Goal: Find specific page/section: Find specific page/section

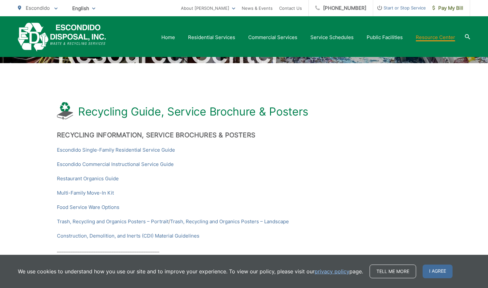
scroll to position [66, 0]
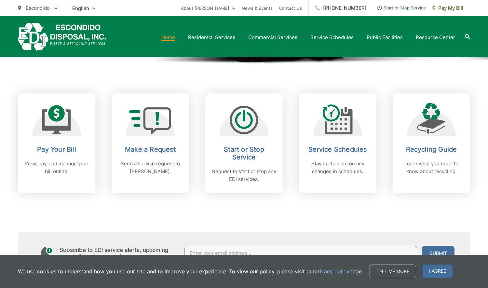
scroll to position [232, 0]
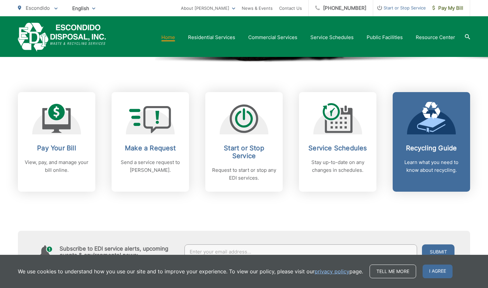
click at [437, 167] on p "Learn what you need to know about recycling." at bounding box center [431, 166] width 64 height 16
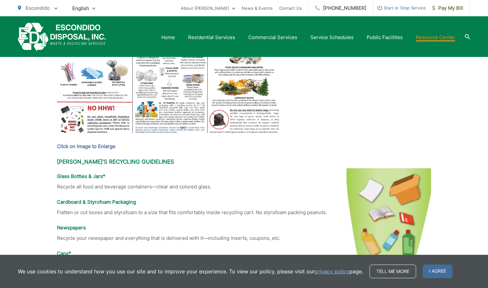
scroll to position [397, 0]
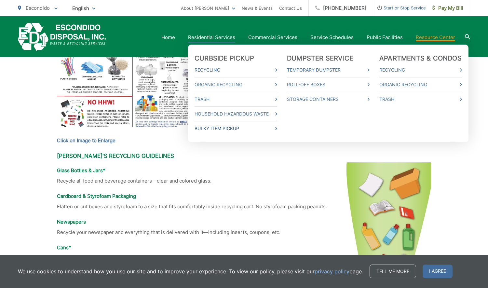
click at [215, 129] on link "Bulky Item Pickup" at bounding box center [235, 129] width 83 height 8
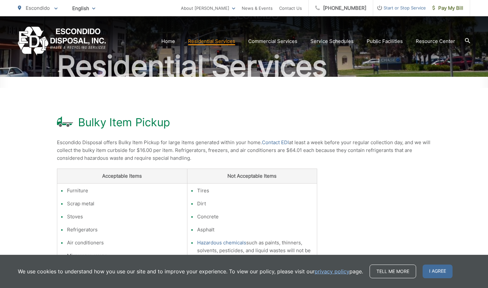
scroll to position [57, 0]
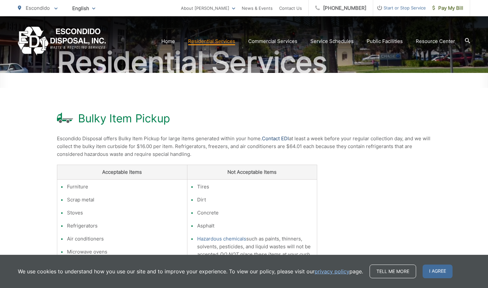
click at [277, 137] on link "Contact EDI" at bounding box center [275, 139] width 27 height 8
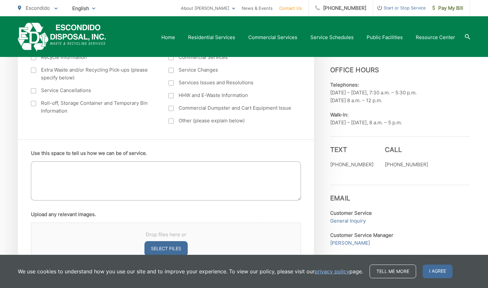
scroll to position [293, 0]
